Goal: Information Seeking & Learning: Find specific fact

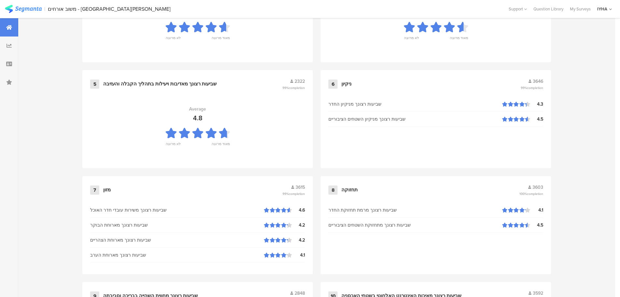
scroll to position [658, 0]
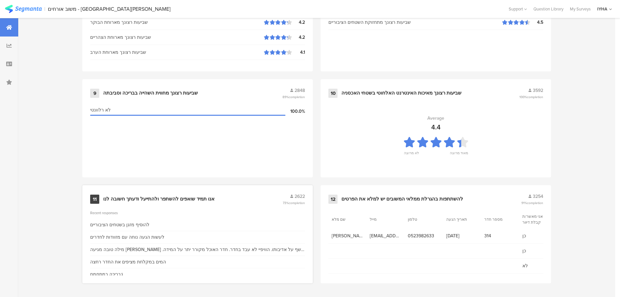
click at [160, 201] on div "אנו תמיד שואפים להשתפר ולהתייעל ודעתך חשובה לנו" at bounding box center [158, 199] width 111 height 7
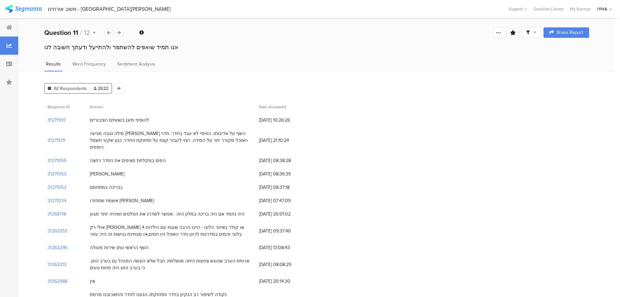
click at [109, 197] on div "אשמח שתחזרו [PERSON_NAME]" at bounding box center [122, 200] width 64 height 7
click at [57, 197] on section "31271034" at bounding box center [57, 200] width 19 height 7
